Goal: Information Seeking & Learning: Check status

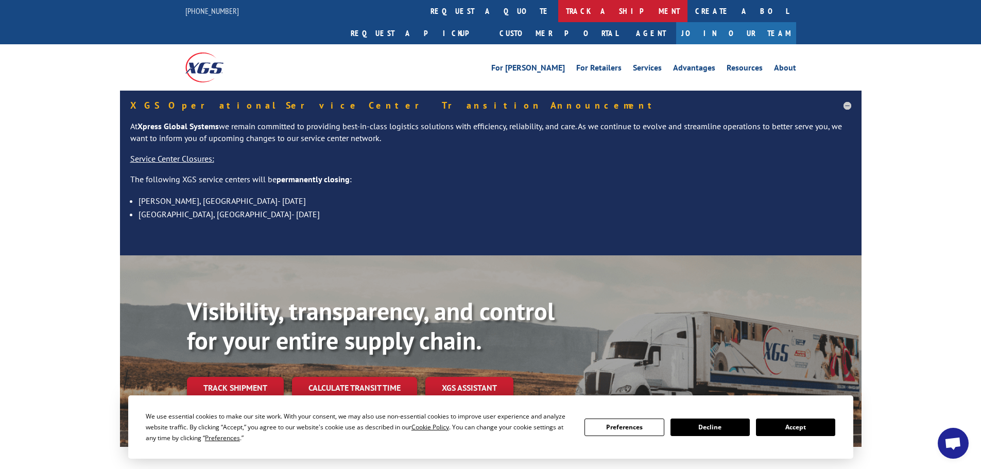
click at [558, 8] on link "track a shipment" at bounding box center [622, 11] width 129 height 22
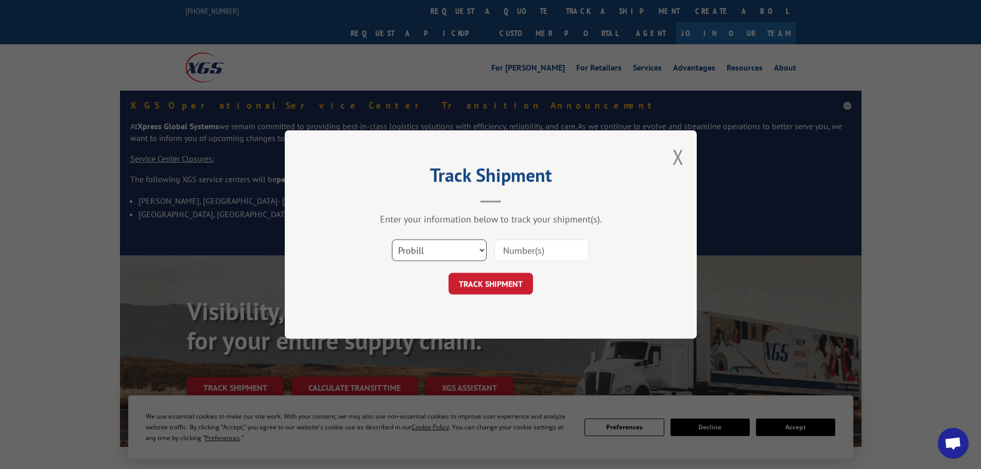
click at [478, 250] on select "Select category... Probill BOL PO" at bounding box center [439, 251] width 95 height 22
click at [392, 240] on select "Select category... Probill BOL PO" at bounding box center [439, 251] width 95 height 22
click at [482, 248] on select "Select category... Probill BOL PO" at bounding box center [439, 251] width 95 height 22
select select "po"
click at [392, 240] on select "Select category... Probill BOL PO" at bounding box center [439, 251] width 95 height 22
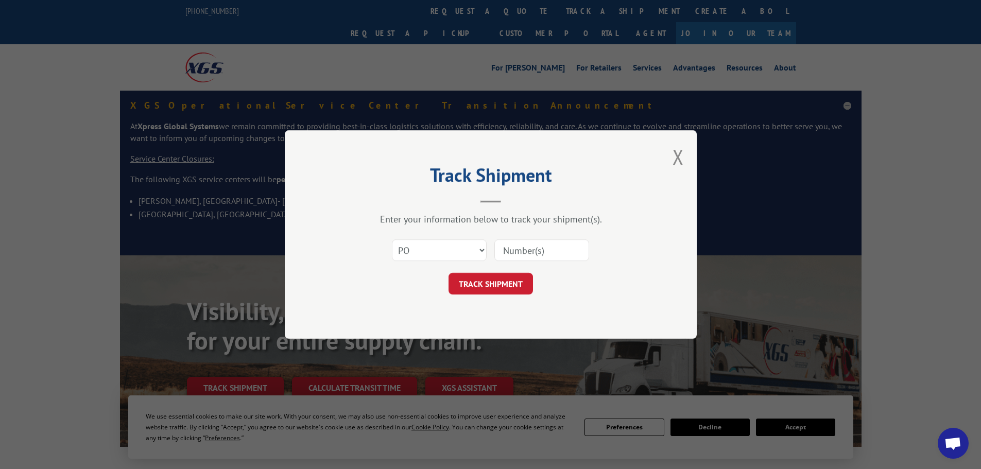
click at [517, 248] on input at bounding box center [542, 251] width 95 height 22
paste input "18525890"
type input "18525890"
click at [505, 279] on button "TRACK SHIPMENT" at bounding box center [491, 284] width 84 height 22
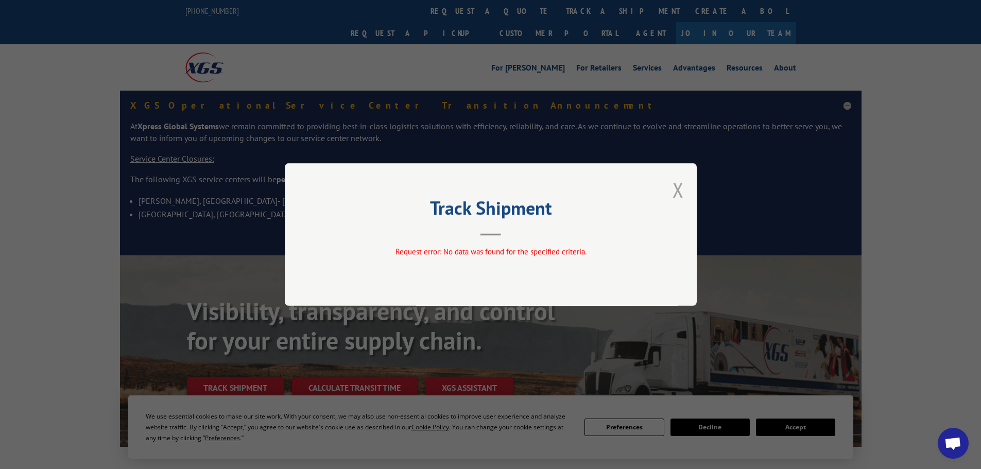
click at [679, 187] on button "Close modal" at bounding box center [678, 189] width 11 height 27
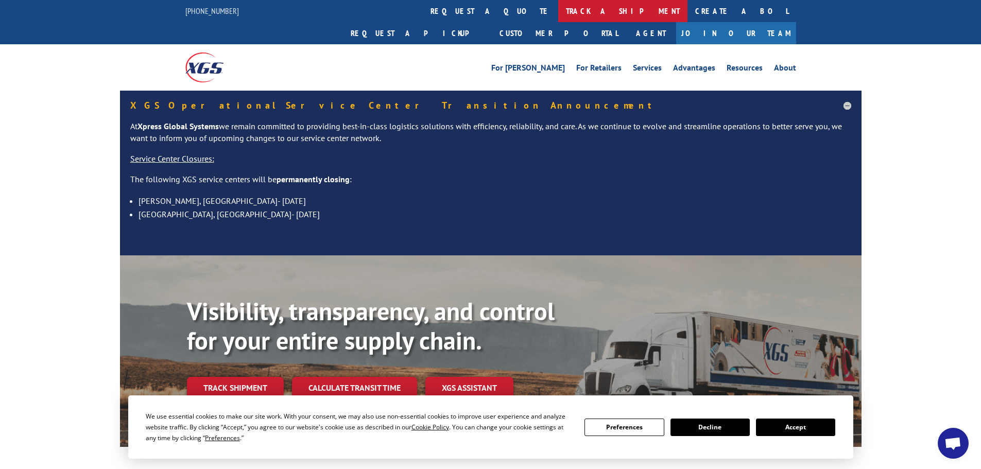
click at [558, 8] on link "track a shipment" at bounding box center [622, 11] width 129 height 22
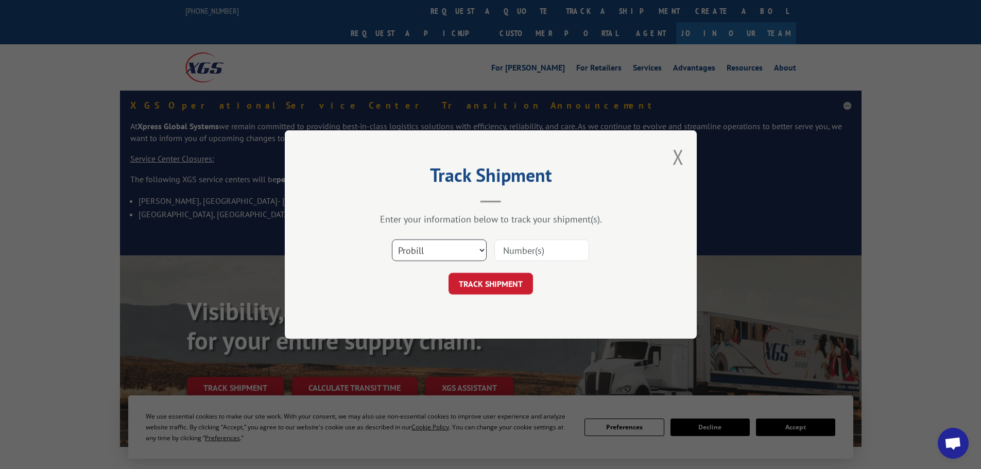
click at [444, 249] on select "Select category... Probill BOL PO" at bounding box center [439, 251] width 95 height 22
select select "po"
click at [392, 240] on select "Select category... Probill BOL PO" at bounding box center [439, 251] width 95 height 22
click at [511, 251] on input at bounding box center [542, 251] width 95 height 22
paste input "18525890"
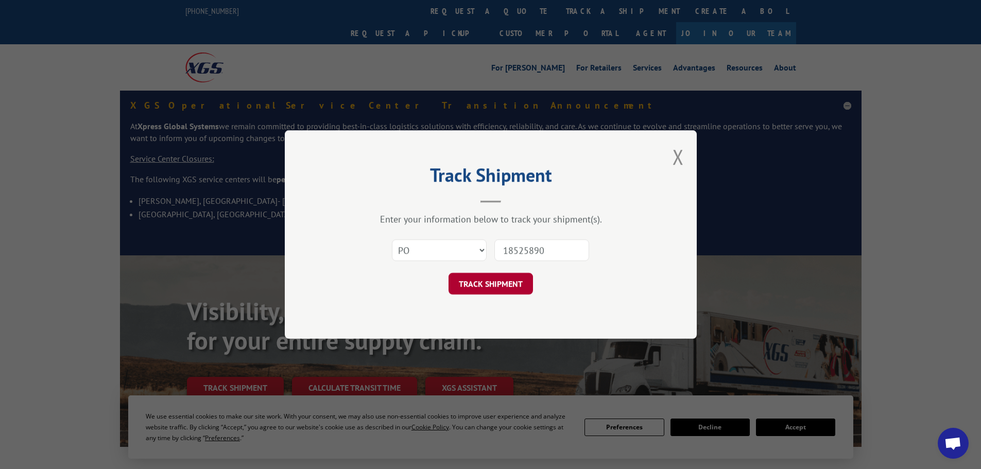
type input "18525890"
click at [506, 283] on button "TRACK SHIPMENT" at bounding box center [491, 284] width 84 height 22
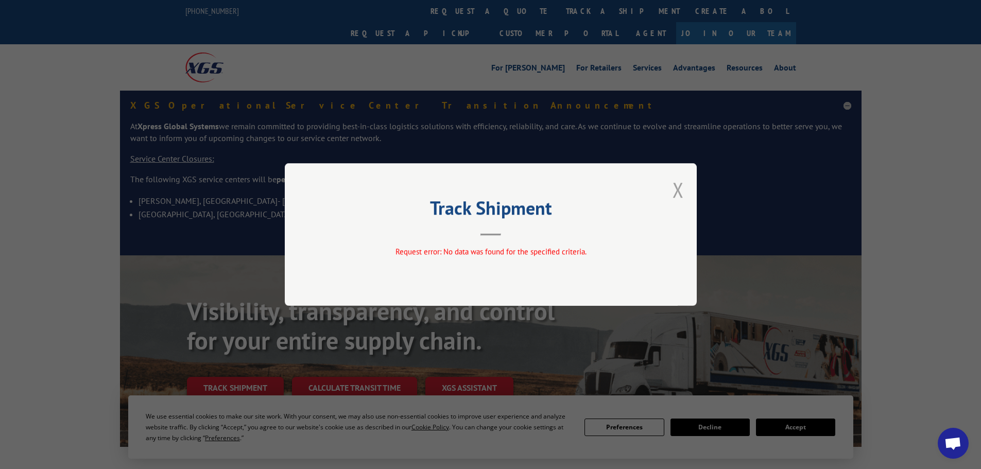
click at [675, 191] on button "Close modal" at bounding box center [678, 189] width 11 height 27
